Goal: Task Accomplishment & Management: Manage account settings

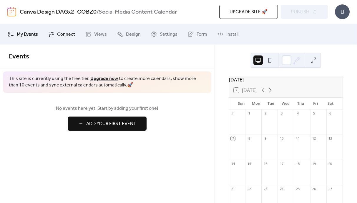
click at [59, 33] on span "Connect" at bounding box center [66, 34] width 18 height 7
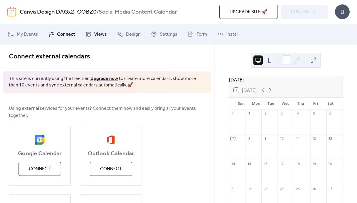
click at [94, 37] on span "Views" at bounding box center [100, 34] width 13 height 7
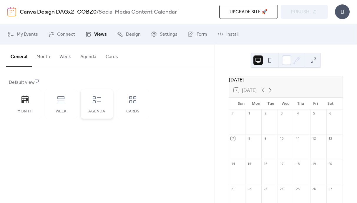
click at [100, 95] on div "Agenda" at bounding box center [97, 103] width 32 height 29
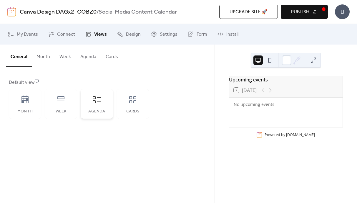
click at [99, 105] on div "Agenda" at bounding box center [97, 103] width 32 height 29
click at [125, 102] on div "Cards" at bounding box center [133, 103] width 32 height 29
click at [131, 100] on icon at bounding box center [132, 99] width 7 height 7
click at [95, 103] on icon at bounding box center [96, 99] width 9 height 9
click at [64, 105] on div "Week" at bounding box center [61, 103] width 32 height 29
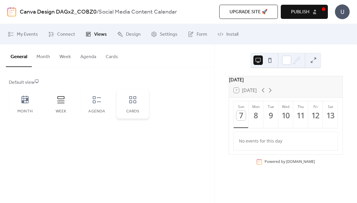
click at [133, 103] on icon at bounding box center [132, 99] width 9 height 9
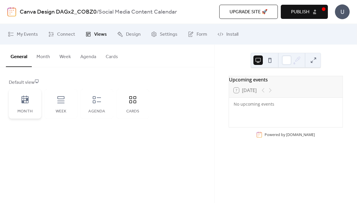
click at [19, 97] on div "Month" at bounding box center [25, 103] width 32 height 29
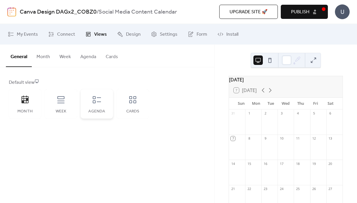
click at [102, 101] on div "Agenda" at bounding box center [97, 103] width 32 height 29
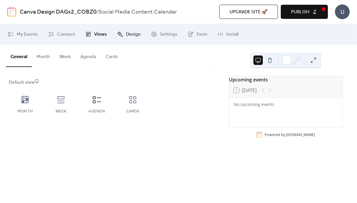
click at [130, 29] on link "Design" at bounding box center [129, 34] width 32 height 16
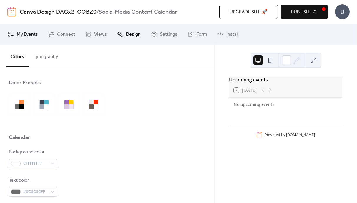
click at [26, 35] on span "My Events" at bounding box center [27, 34] width 21 height 7
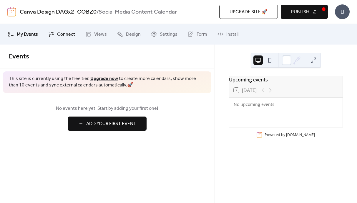
click at [55, 35] on link "Connect" at bounding box center [62, 34] width 36 height 16
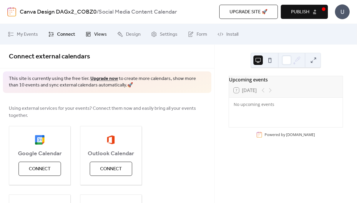
click at [99, 28] on link "Views" at bounding box center [96, 34] width 30 height 16
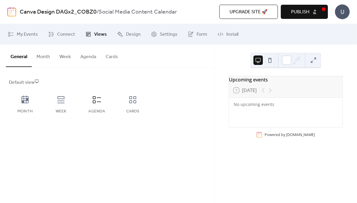
click at [86, 55] on button "Agenda" at bounding box center [88, 55] width 25 height 22
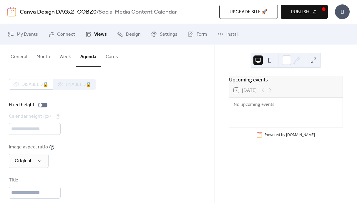
click at [110, 56] on button "Cards" at bounding box center [112, 55] width 22 height 22
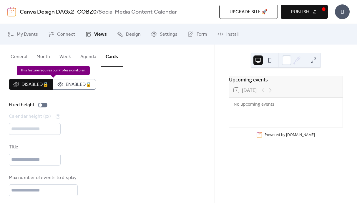
click at [84, 84] on div "Disabled 🔒 Enabled 🔒" at bounding box center [52, 84] width 87 height 11
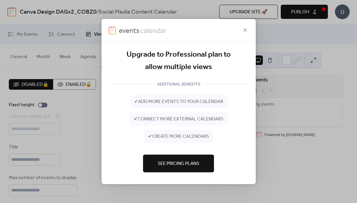
click at [245, 26] on div at bounding box center [179, 30] width 154 height 23
click at [245, 29] on icon at bounding box center [245, 30] width 7 height 7
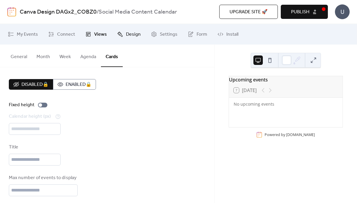
click at [137, 31] on span "Design" at bounding box center [133, 34] width 15 height 7
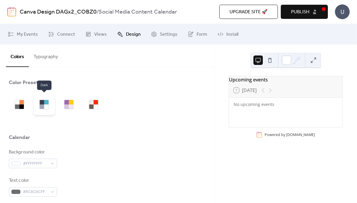
click at [44, 100] on div at bounding box center [42, 102] width 4 height 4
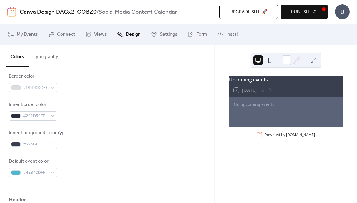
scroll to position [149, 0]
